Goal: Information Seeking & Learning: Find specific fact

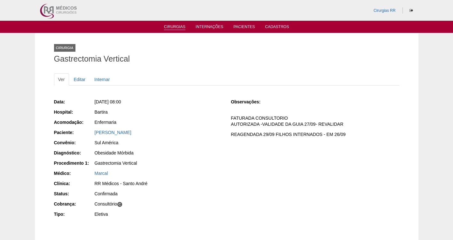
click at [172, 28] on link "Cirurgias" at bounding box center [174, 27] width 21 height 5
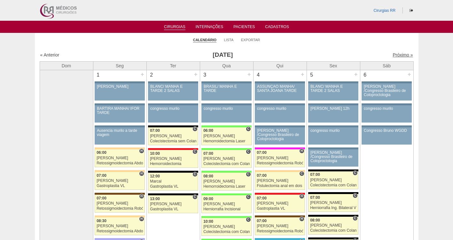
click at [395, 55] on link "Próximo »" at bounding box center [403, 54] width 20 height 5
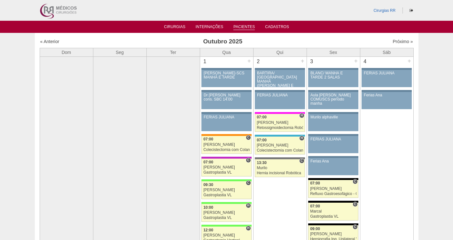
click at [235, 26] on link "Pacientes" at bounding box center [243, 27] width 21 height 5
click at [239, 27] on link "Pacientes" at bounding box center [243, 27] width 21 height 5
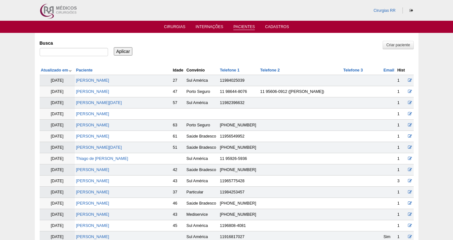
click at [90, 44] on label "Busca" at bounding box center [74, 43] width 68 height 6
click at [90, 48] on input "Busca" at bounding box center [74, 52] width 68 height 8
click at [92, 50] on input "Busca" at bounding box center [74, 52] width 68 height 8
paste input "[PERSON_NAME]"
type input "[PERSON_NAME]"
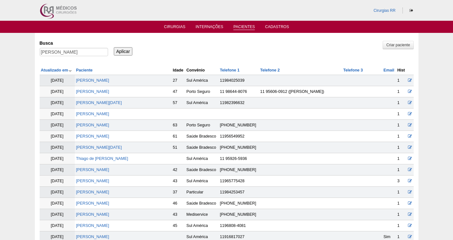
click at [129, 51] on input "Aplicar" at bounding box center [123, 51] width 19 height 8
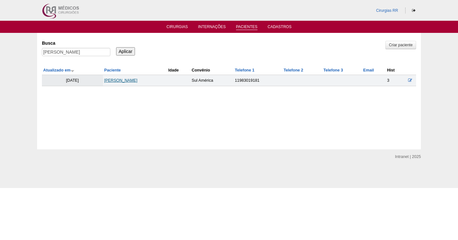
click at [122, 80] on link "[PERSON_NAME]" at bounding box center [120, 80] width 33 height 4
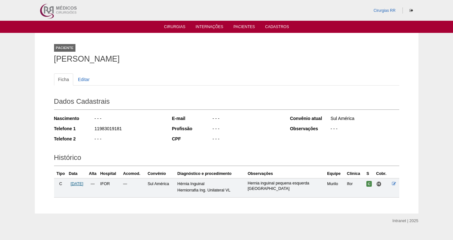
click at [83, 185] on span "[DATE]" at bounding box center [77, 184] width 13 height 4
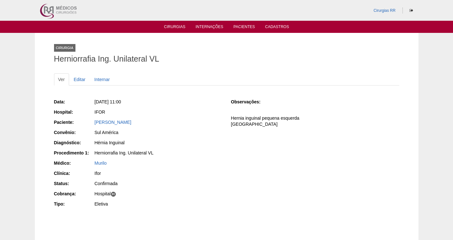
drag, startPoint x: 161, startPoint y: 99, endPoint x: 105, endPoint y: 98, distance: 56.0
click at [105, 98] on div "Data: Seg, 03/11/2025 - 11:00 Hospital: IFOR Paciente: Wesley De Negreiros Viei…" at bounding box center [138, 154] width 168 height 115
copy span "03/11/2025 - 11:00"
click at [176, 27] on link "Cirurgias" at bounding box center [174, 27] width 21 height 5
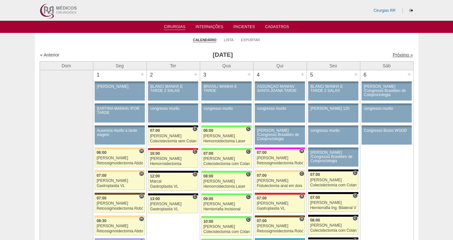
click at [397, 58] on link "Próximo »" at bounding box center [403, 54] width 20 height 5
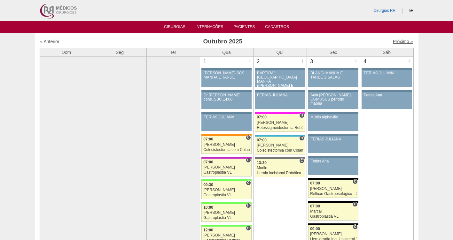
click at [393, 42] on link "Próximo »" at bounding box center [403, 41] width 20 height 5
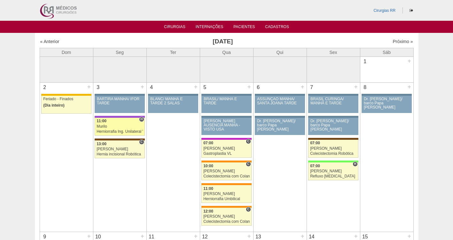
click at [104, 123] on span "11:00" at bounding box center [102, 121] width 10 height 4
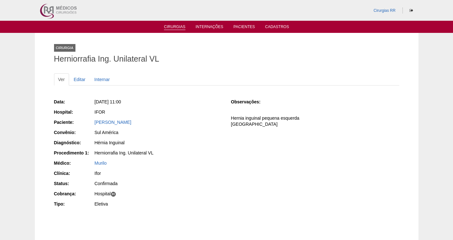
click at [176, 27] on link "Cirurgias" at bounding box center [174, 27] width 21 height 5
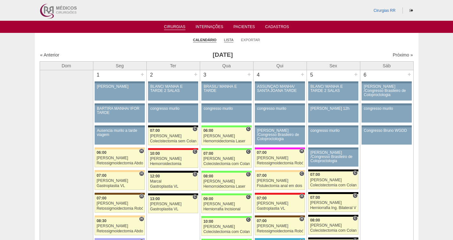
click at [226, 39] on link "Lista" at bounding box center [229, 40] width 10 height 5
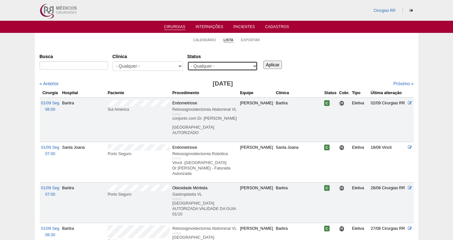
click at [223, 64] on select "- Qualquer - Reservada Confirmada Suspensa Cancelada" at bounding box center [222, 66] width 70 height 10
select select "resr"
click at [187, 61] on select "- Qualquer - Reservada Confirmada Suspensa Cancelada" at bounding box center [222, 66] width 70 height 10
click at [268, 66] on input "Aplicar" at bounding box center [273, 65] width 19 height 8
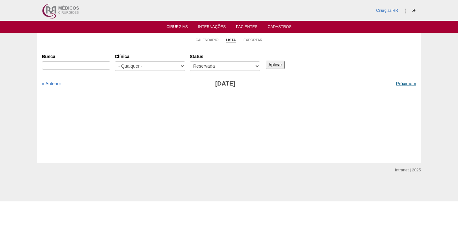
click at [404, 84] on link "Próximo »" at bounding box center [406, 83] width 20 height 5
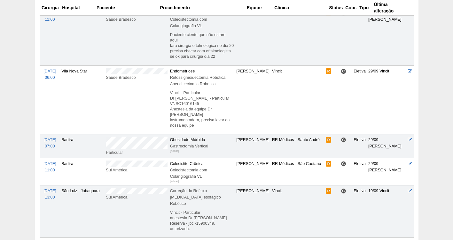
scroll to position [147, 0]
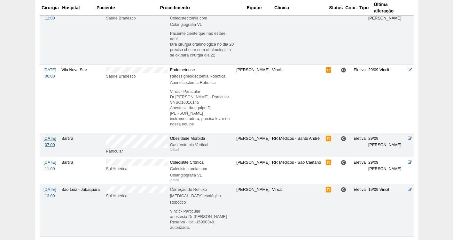
click at [47, 137] on span "[DATE]" at bounding box center [49, 139] width 13 height 4
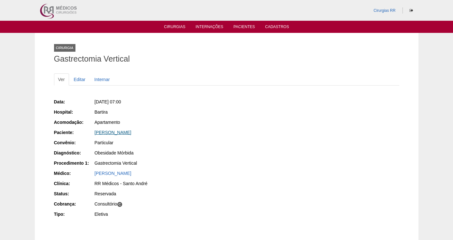
drag, startPoint x: 180, startPoint y: 133, endPoint x: 96, endPoint y: 133, distance: 84.4
click at [96, 133] on div "[PERSON_NAME]" at bounding box center [159, 133] width 128 height 6
copy link "[PERSON_NAME]"
drag, startPoint x: 162, startPoint y: 98, endPoint x: 100, endPoint y: 97, distance: 61.7
click at [102, 98] on div "Data: [DATE] 07:00 Hospital: [GEOGRAPHIC_DATA] Acomodação: Apartamento Paciente…" at bounding box center [138, 159] width 168 height 125
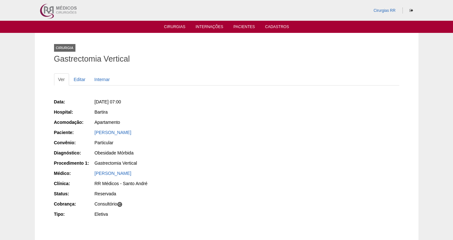
copy span ", [DATE] 07:00"
